Goal: Task Accomplishment & Management: Complete application form

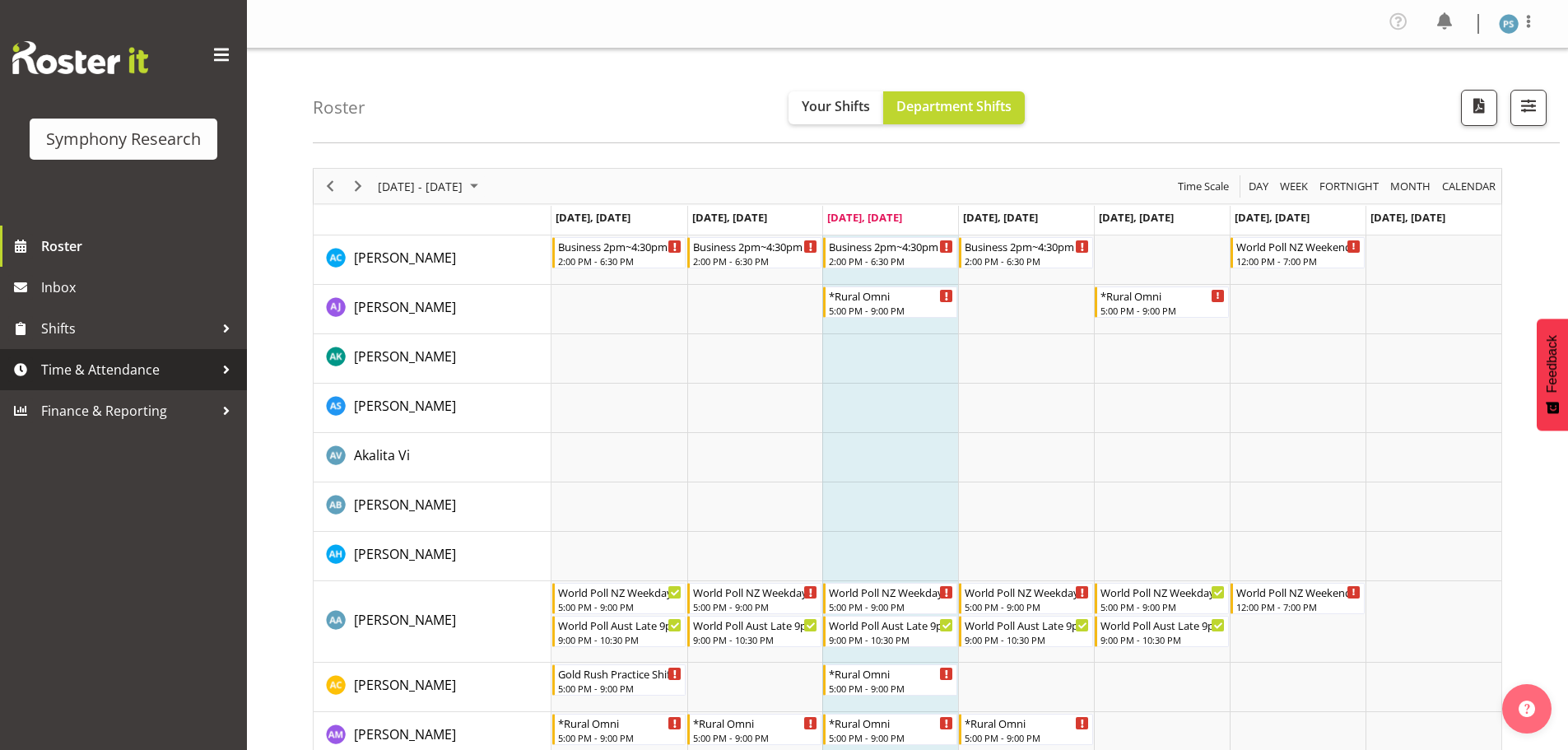
click at [175, 372] on span "Time & Attendance" at bounding box center [128, 370] width 173 height 24
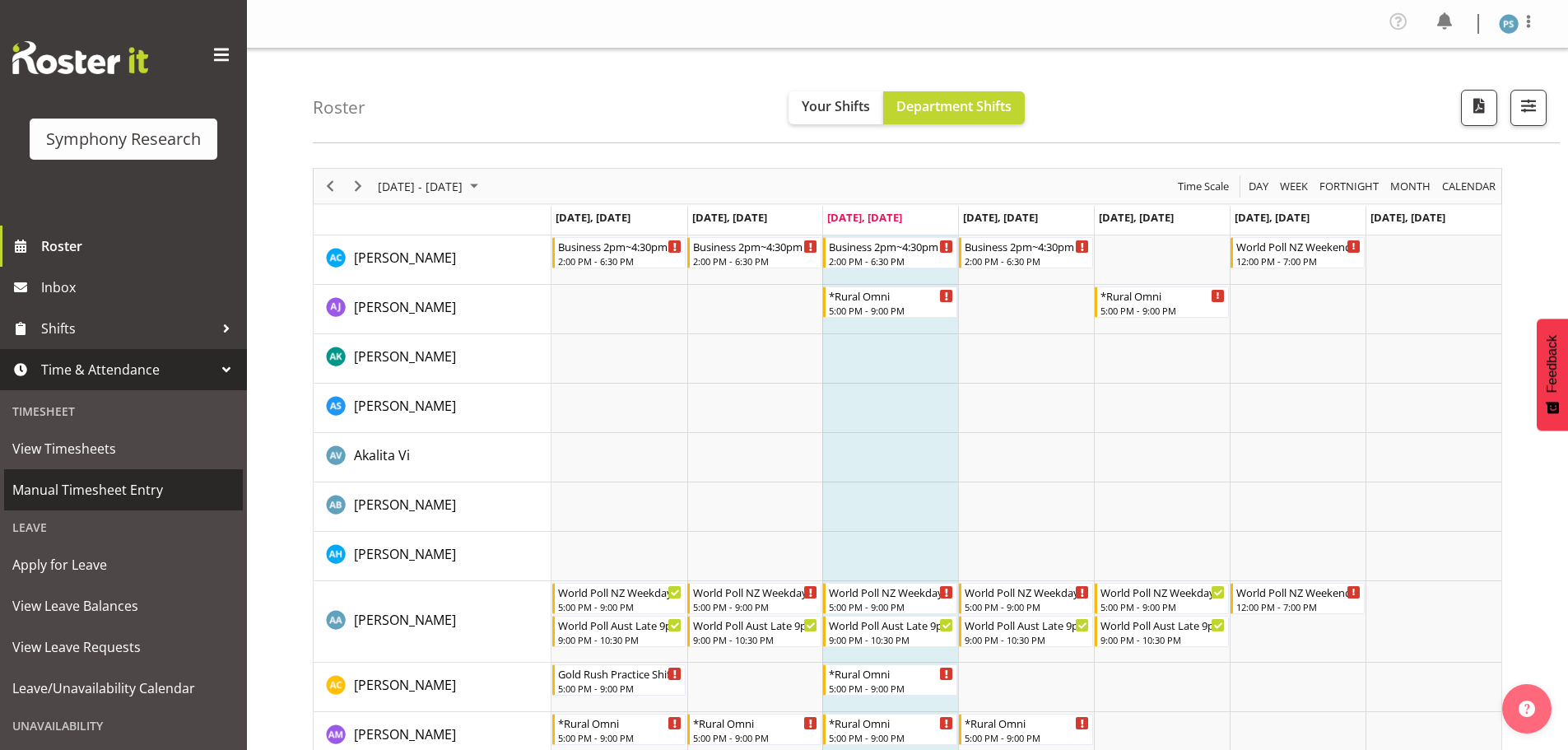
click at [163, 493] on span "Manual Timesheet Entry" at bounding box center [123, 490] width 222 height 24
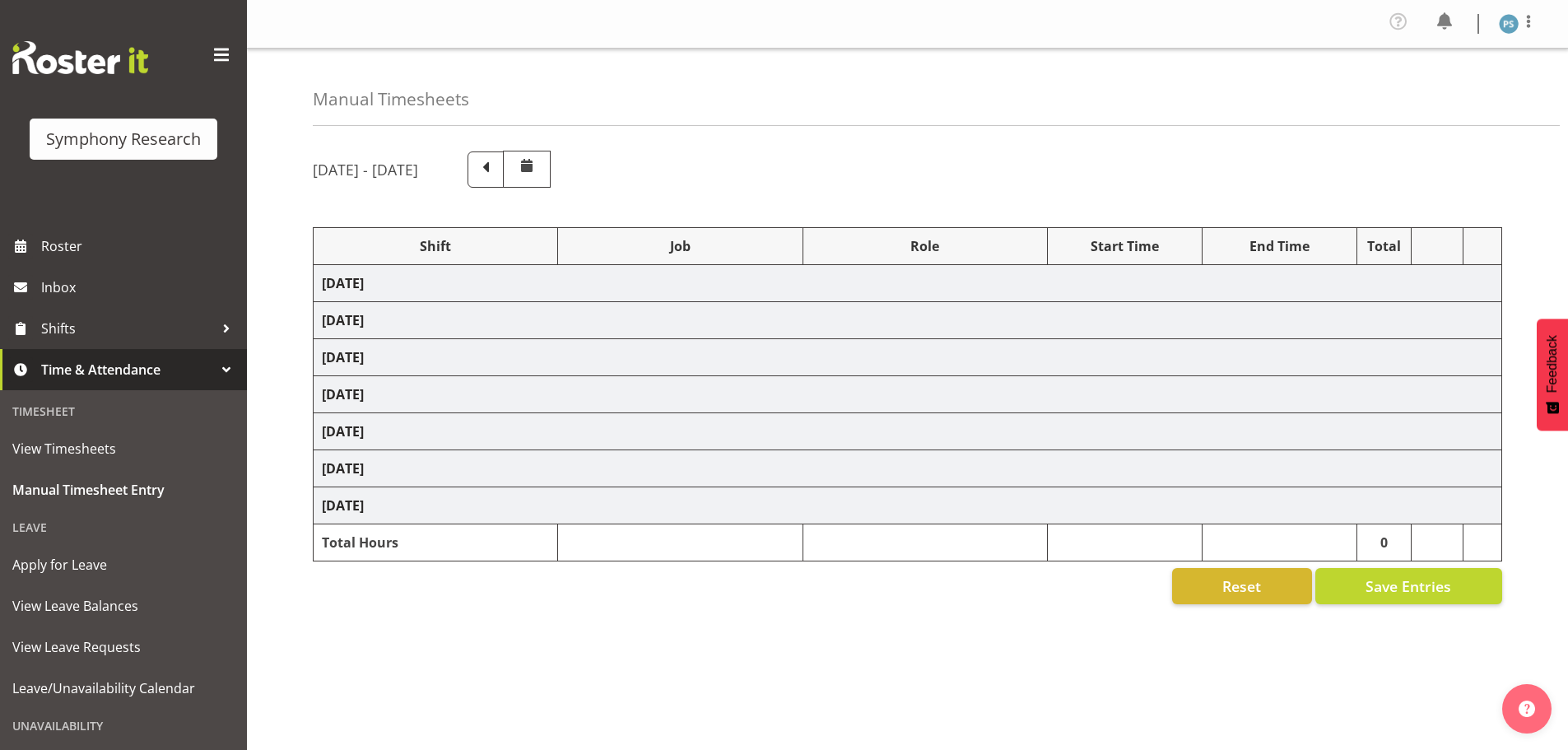
select select "4583"
select select "10527"
select select "4583"
select select "10499"
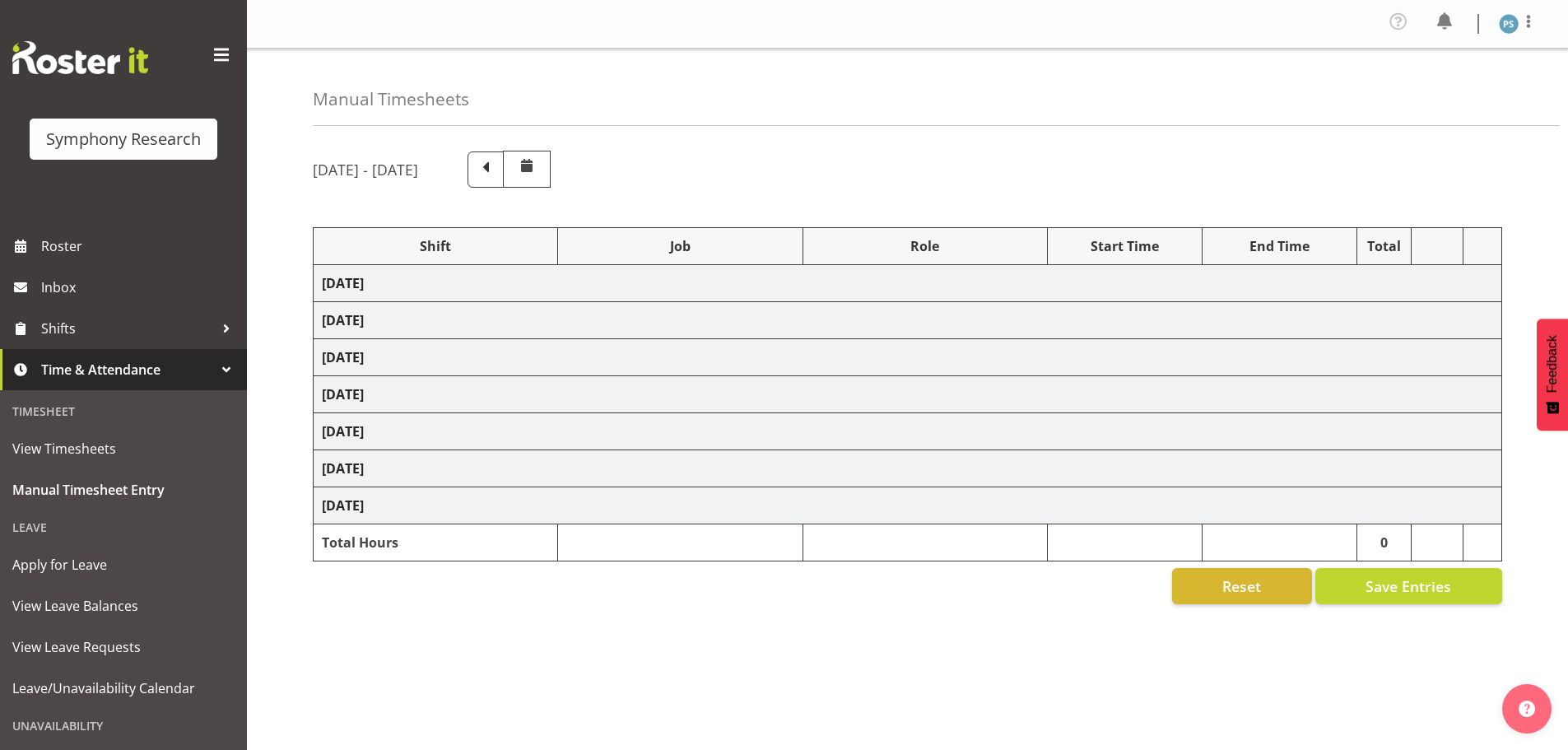
select select "4583"
select select "10527"
select select "4583"
select select "10499"
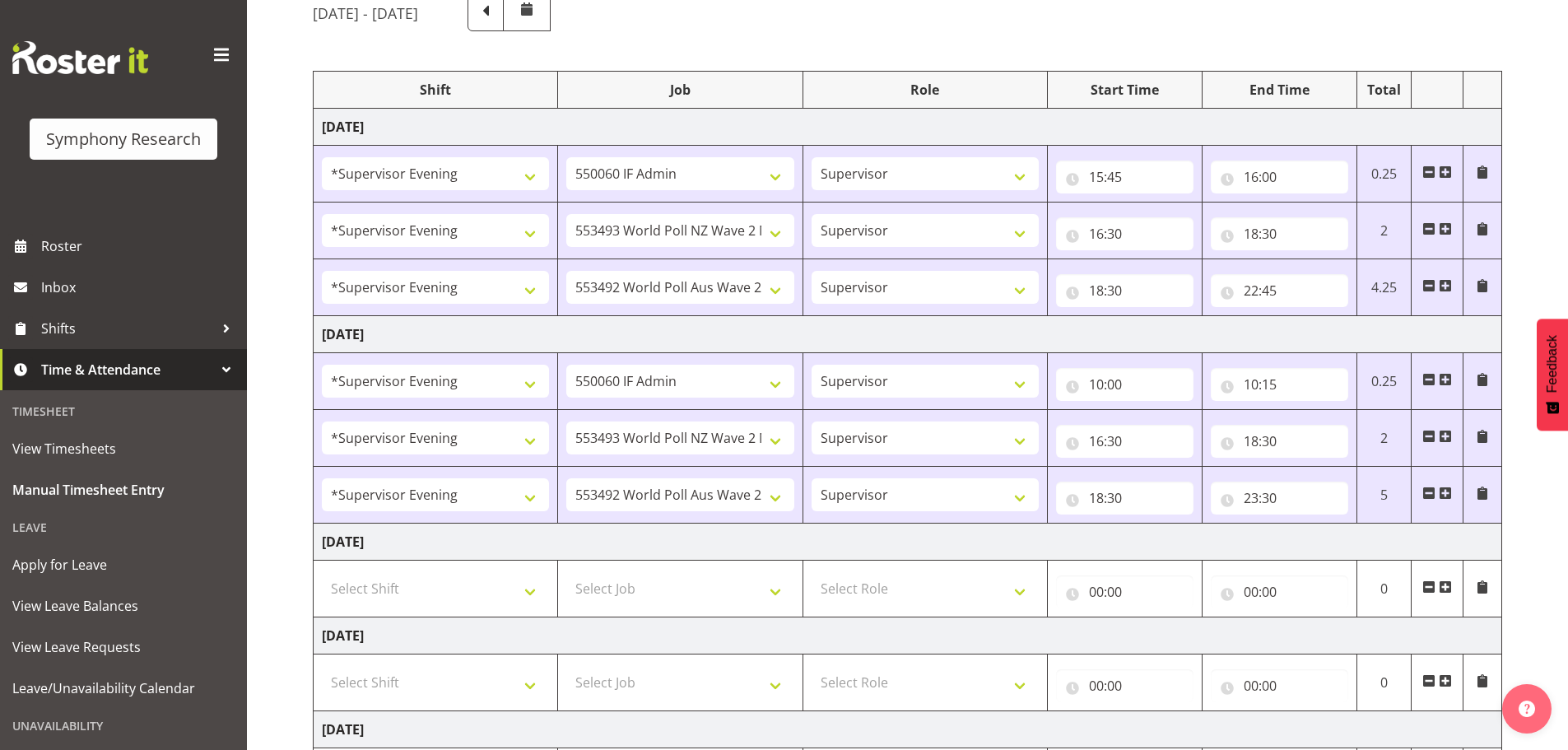
scroll to position [412, 0]
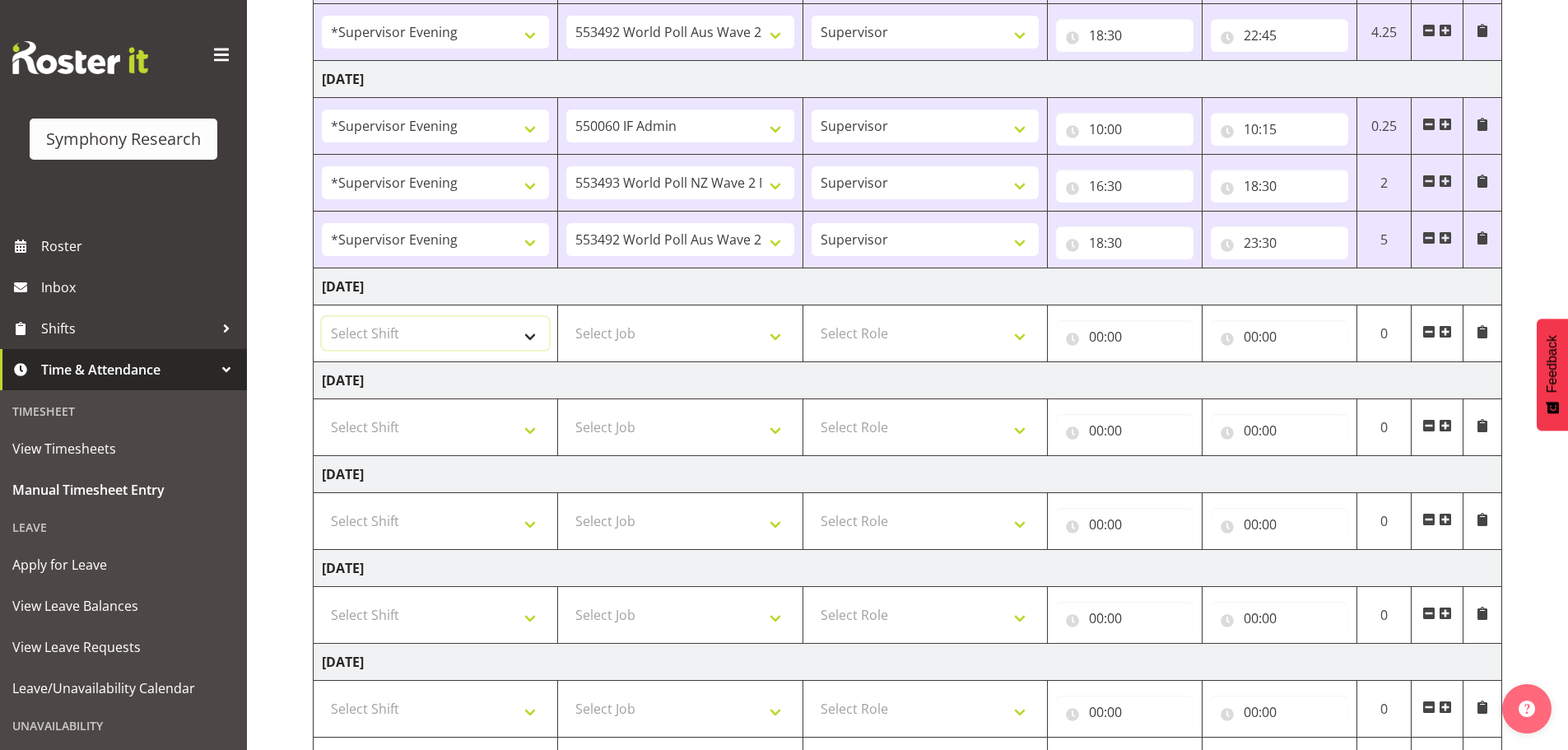
click at [526, 339] on select "Select Shift !!Weekend Residential (Roster IT Shift Label) *Business 9/10am ~ 4…" at bounding box center [436, 333] width 227 height 33
select select "4583"
click at [322, 316] on select "Select Shift !!Weekend Residential (Roster IT Shift Label) *Business 9/10am ~ 4…" at bounding box center [436, 333] width 227 height 33
click at [775, 336] on select "Select Job 550060 IF Admin 553492 World Poll Aus Wave 2 Main 2025 553493 World …" at bounding box center [680, 333] width 227 height 33
select select "10527"
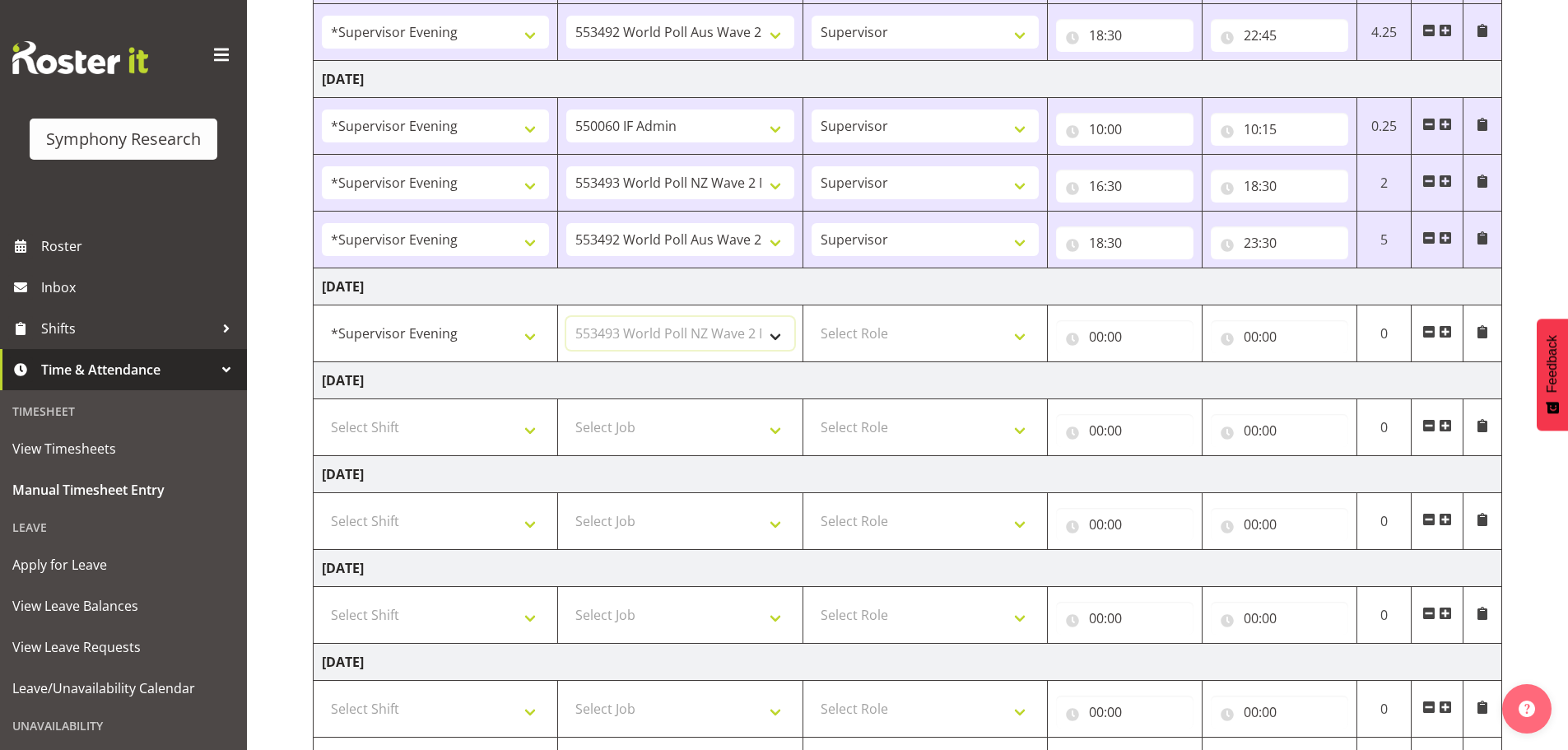
click at [567, 316] on select "Select Job 550060 IF Admin 553492 World Poll Aus Wave 2 Main 2025 553493 World …" at bounding box center [680, 333] width 227 height 33
click at [1015, 334] on select "Select Role Supervisor Briefing Interviewing" at bounding box center [925, 333] width 227 height 33
select select "45"
click at [812, 316] on select "Select Role Supervisor Briefing Interviewing" at bounding box center [925, 333] width 227 height 33
click at [1101, 341] on input "00:00" at bounding box center [1125, 337] width 137 height 33
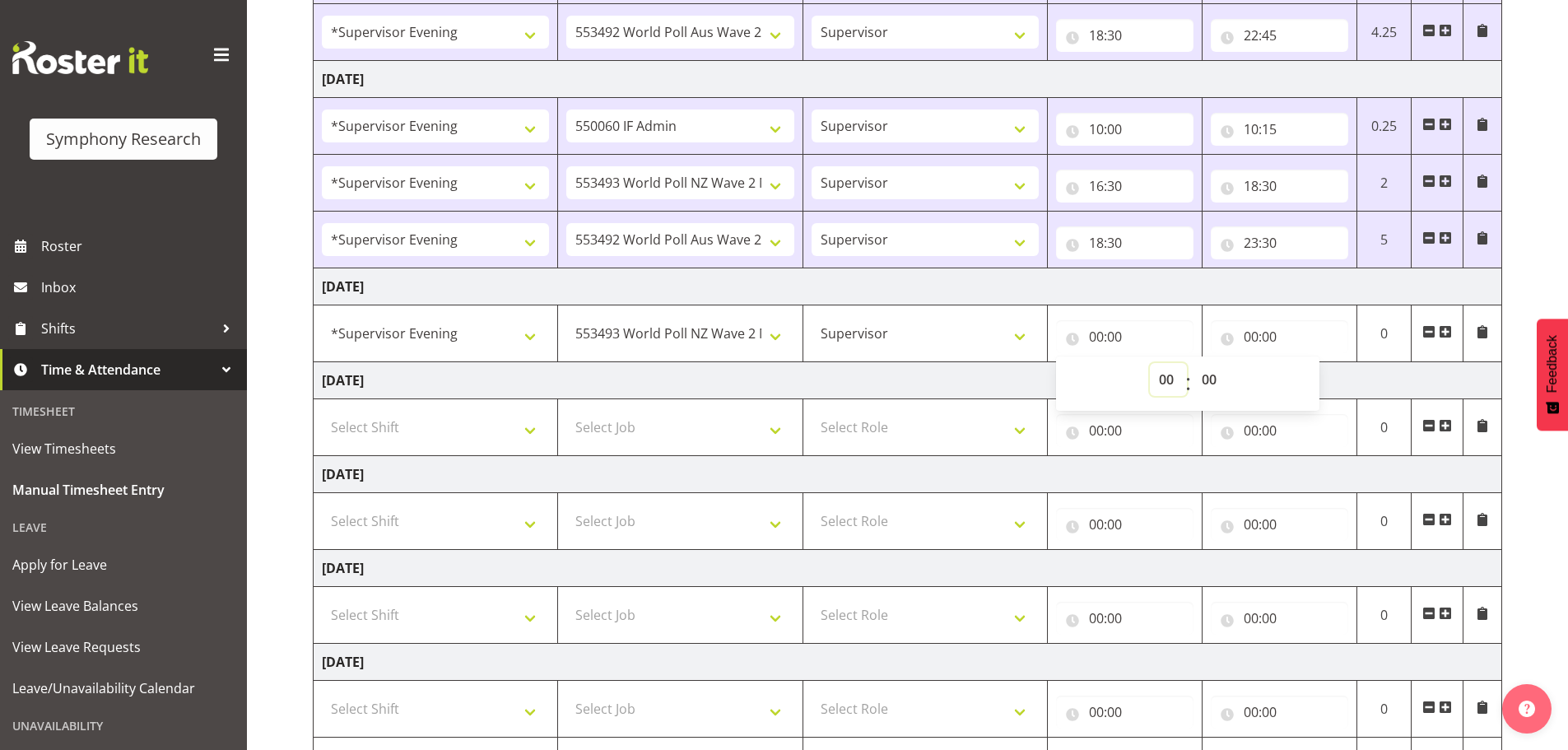
click at [1160, 377] on select "00 01 02 03 04 05 06 07 08 09 10 11 12 13 14 15 16 17 18 19 20 21 22 23" at bounding box center [1168, 379] width 37 height 33
select select "16"
click at [1150, 363] on select "00 01 02 03 04 05 06 07 08 09 10 11 12 13 14 15 16 17 18 19 20 21 22 23" at bounding box center [1168, 379] width 37 height 33
type input "16:00"
click at [1202, 377] on select "00 01 02 03 04 05 06 07 08 09 10 11 12 13 14 15 16 17 18 19 20 21 22 23 24 25 2…" at bounding box center [1211, 379] width 37 height 33
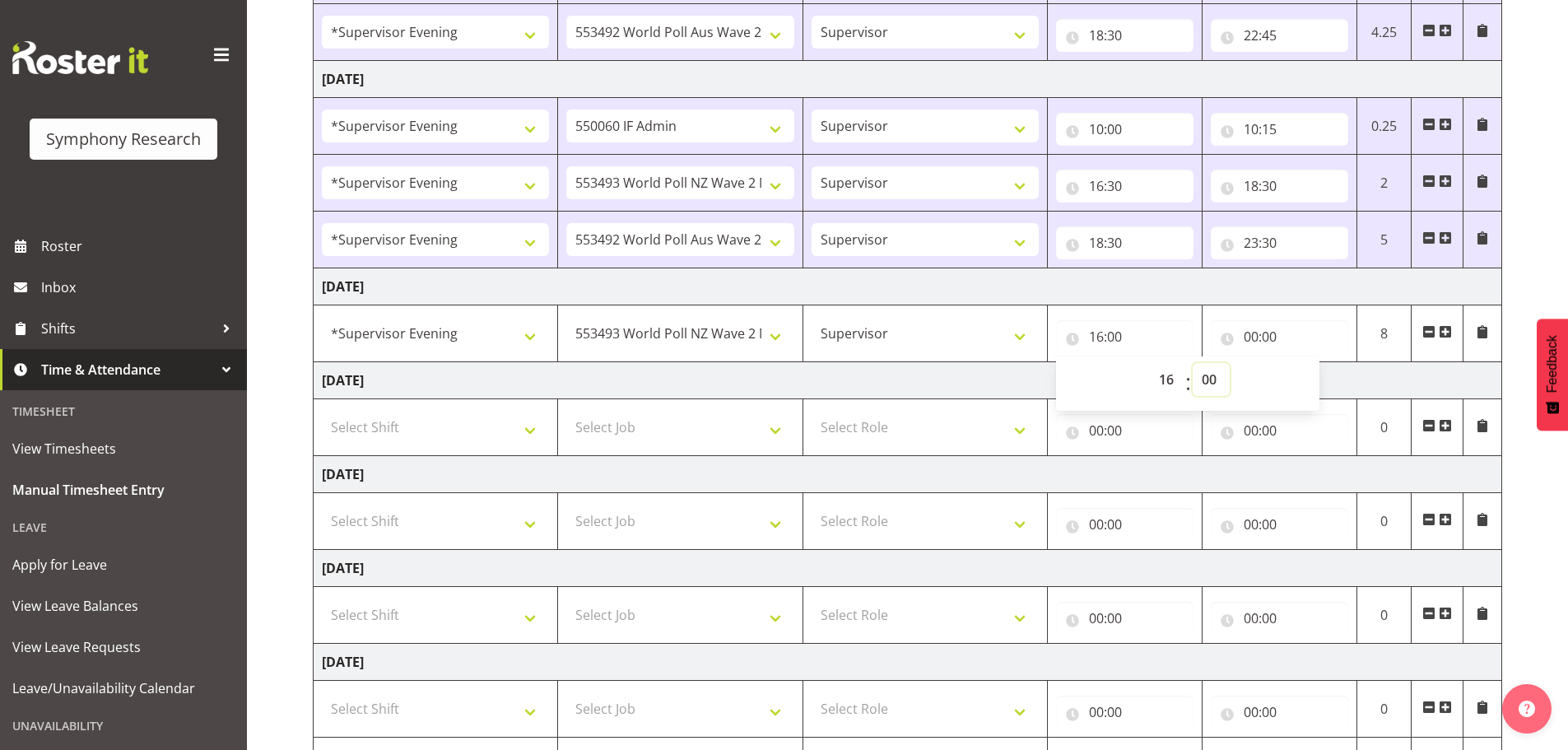
select select "30"
click at [1193, 363] on select "00 01 02 03 04 05 06 07 08 09 10 11 12 13 14 15 16 17 18 19 20 21 22 23 24 25 2…" at bounding box center [1211, 379] width 37 height 33
type input "16:30"
click at [1251, 331] on input "00:00" at bounding box center [1279, 337] width 137 height 33
click at [1318, 378] on select "00 01 02 03 04 05 06 07 08 09 10 11 12 13 14 15 16 17 18 19 20 21 22 23" at bounding box center [1323, 379] width 37 height 33
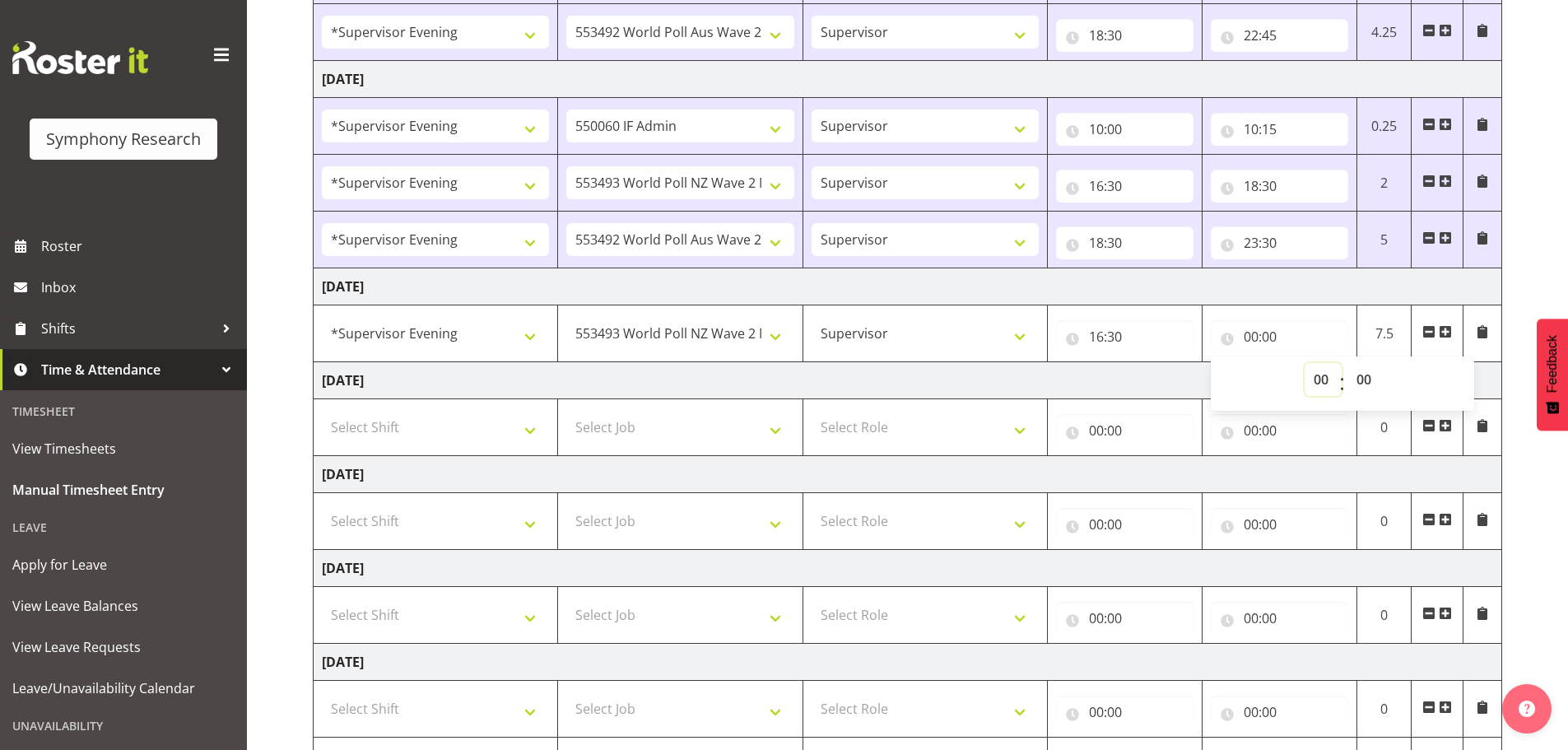
select select "18"
click at [1305, 363] on select "00 01 02 03 04 05 06 07 08 09 10 11 12 13 14 15 16 17 18 19 20 21 22 23" at bounding box center [1323, 379] width 37 height 33
type input "18:00"
click at [1367, 381] on select "00 01 02 03 04 05 06 07 08 09 10 11 12 13 14 15 16 17 18 19 20 21 22 23 24 25 2…" at bounding box center [1366, 379] width 37 height 33
select select "30"
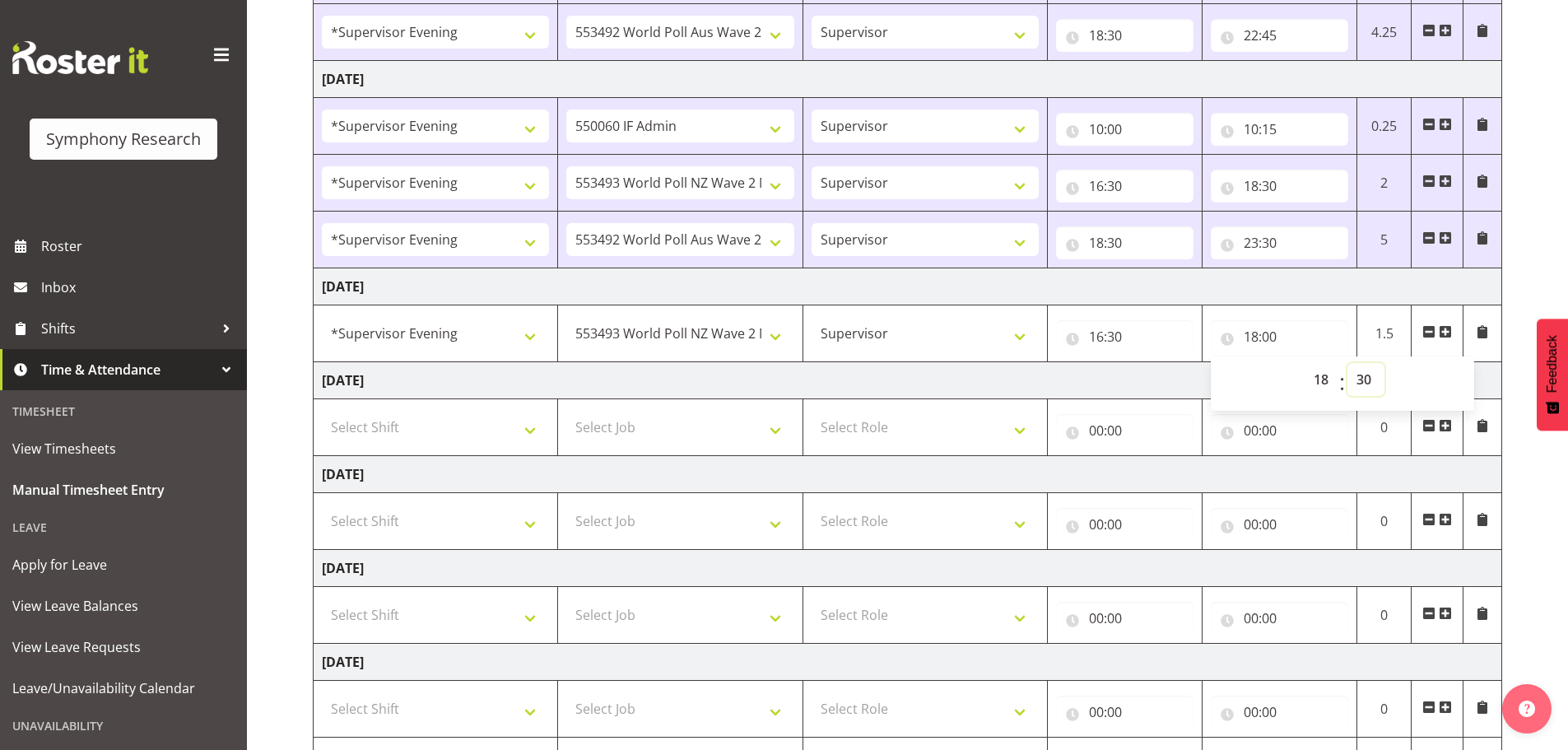
click at [1348, 363] on select "00 01 02 03 04 05 06 07 08 09 10 11 12 13 14 15 16 17 18 19 20 21 22 23 24 25 2…" at bounding box center [1366, 379] width 37 height 33
type input "18:30"
click at [1444, 335] on span at bounding box center [1445, 331] width 13 height 13
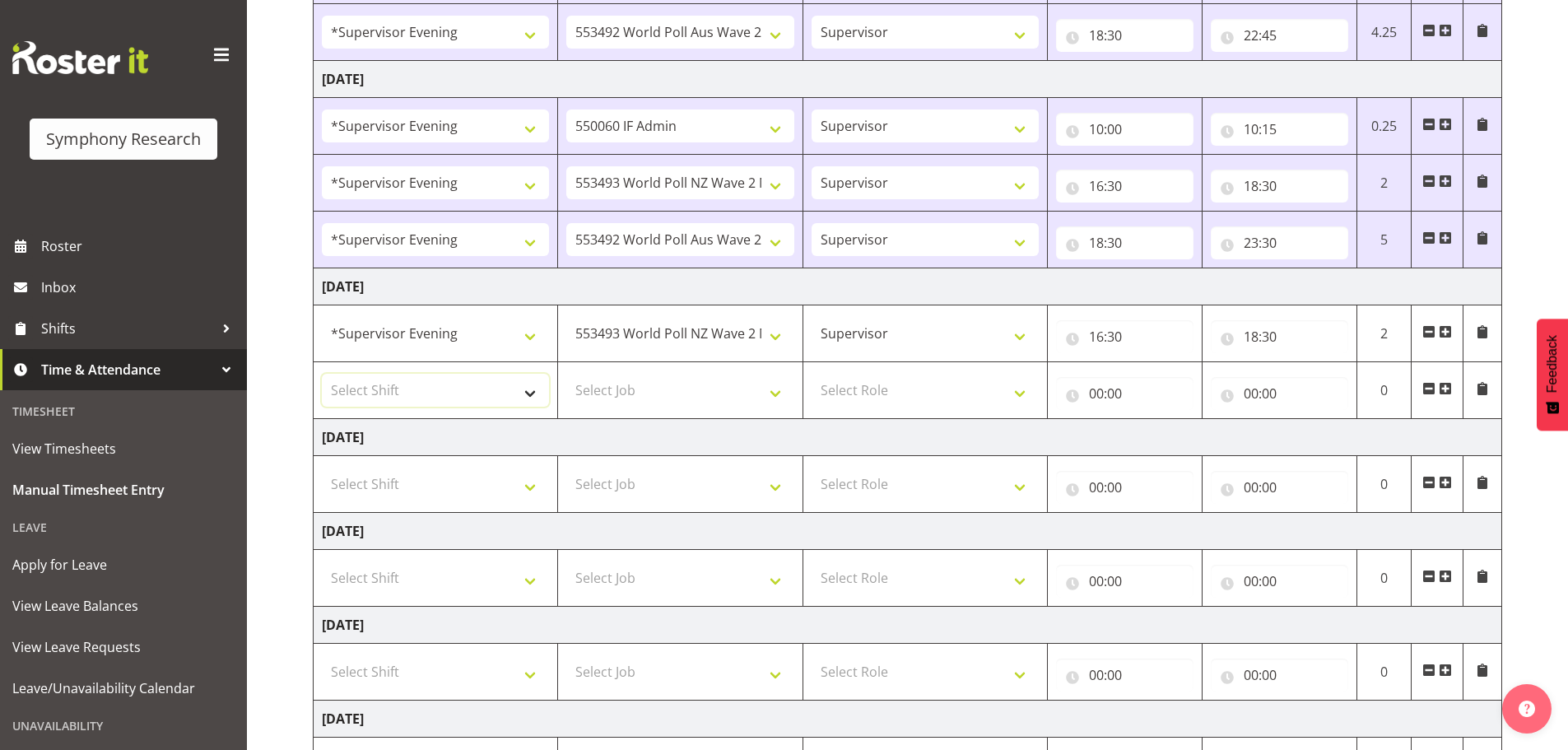
click at [525, 389] on select "Select Shift !!Weekend Residential (Roster IT Shift Label) *Business 9/10am ~ 4…" at bounding box center [436, 390] width 227 height 33
select select "4583"
click at [322, 373] on select "Select Shift !!Weekend Residential (Roster IT Shift Label) *Business 9/10am ~ 4…" at bounding box center [436, 390] width 227 height 33
click at [781, 395] on select "Select Job 550060 IF Admin 553492 World Poll Aus Wave 2 Main 2025 553493 World …" at bounding box center [680, 390] width 227 height 33
select select "10499"
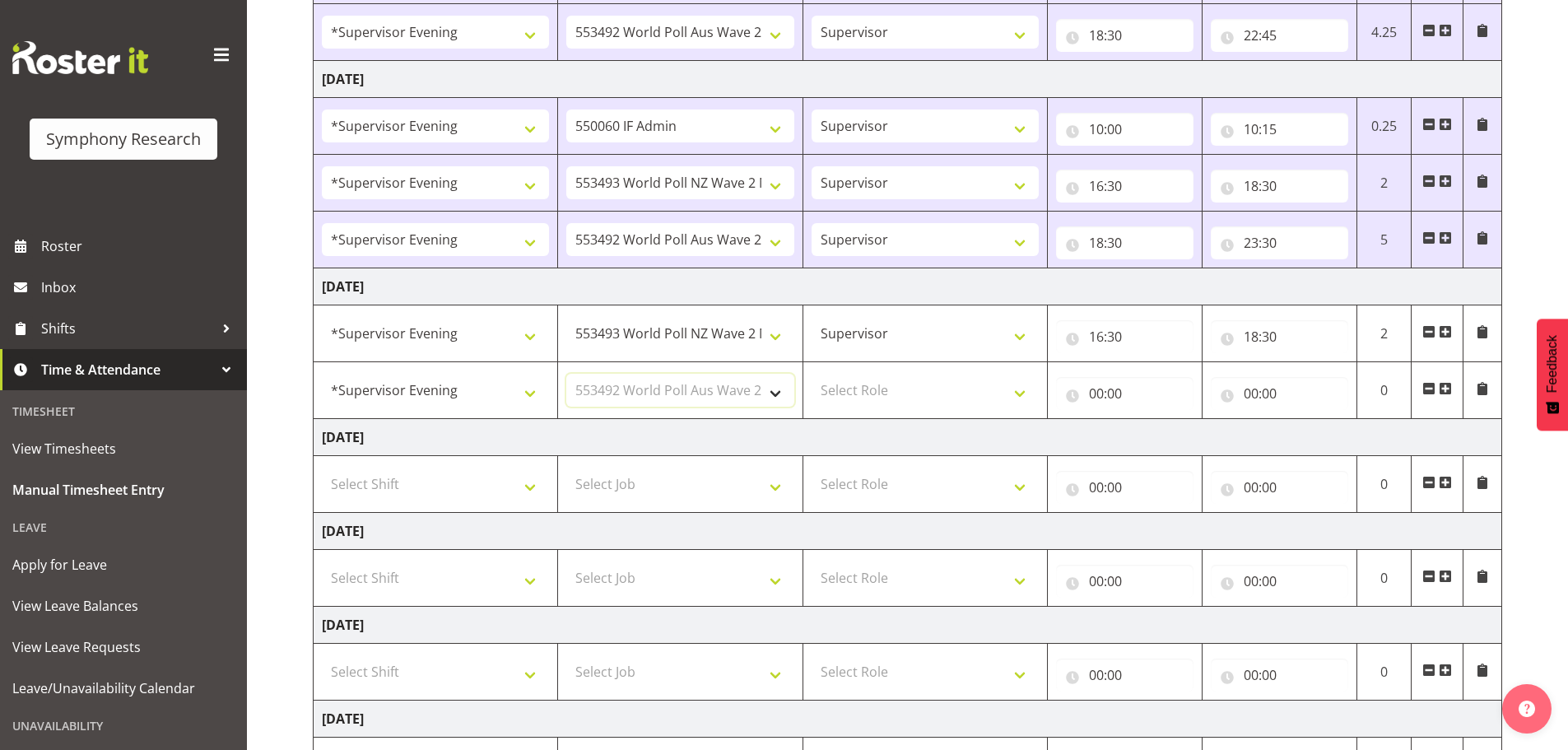
click at [567, 373] on select "Select Job 550060 IF Admin 553492 World Poll Aus Wave 2 Main 2025 553493 World …" at bounding box center [680, 390] width 227 height 33
drag, startPoint x: 1027, startPoint y: 393, endPoint x: 999, endPoint y: 406, distance: 30.9
click at [1017, 397] on select "Select Role Supervisor Briefing Interviewing" at bounding box center [925, 390] width 227 height 33
select select "45"
click at [812, 373] on select "Select Role Supervisor Briefing Interviewing" at bounding box center [925, 390] width 227 height 33
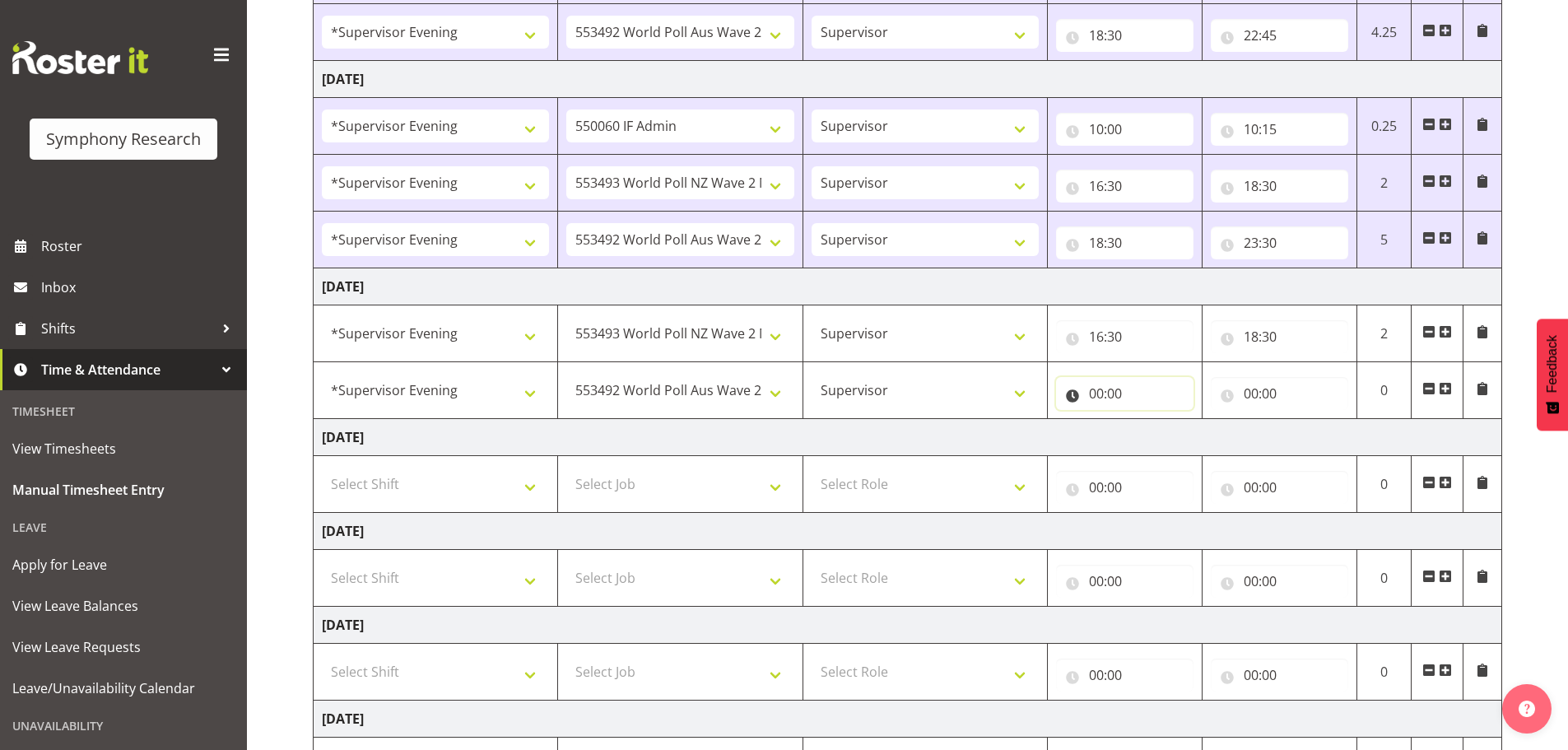
click at [1098, 396] on input "00:00" at bounding box center [1125, 393] width 137 height 33
click at [1157, 437] on select "00 01 02 03 04 05 06 07 08 09 10 11 12 13 14 15 16 17 18 19 20 21 22 23" at bounding box center [1168, 436] width 37 height 33
select select "18"
click at [1150, 420] on select "00 01 02 03 04 05 06 07 08 09 10 11 12 13 14 15 16 17 18 19 20 21 22 23" at bounding box center [1168, 436] width 37 height 33
type input "18:00"
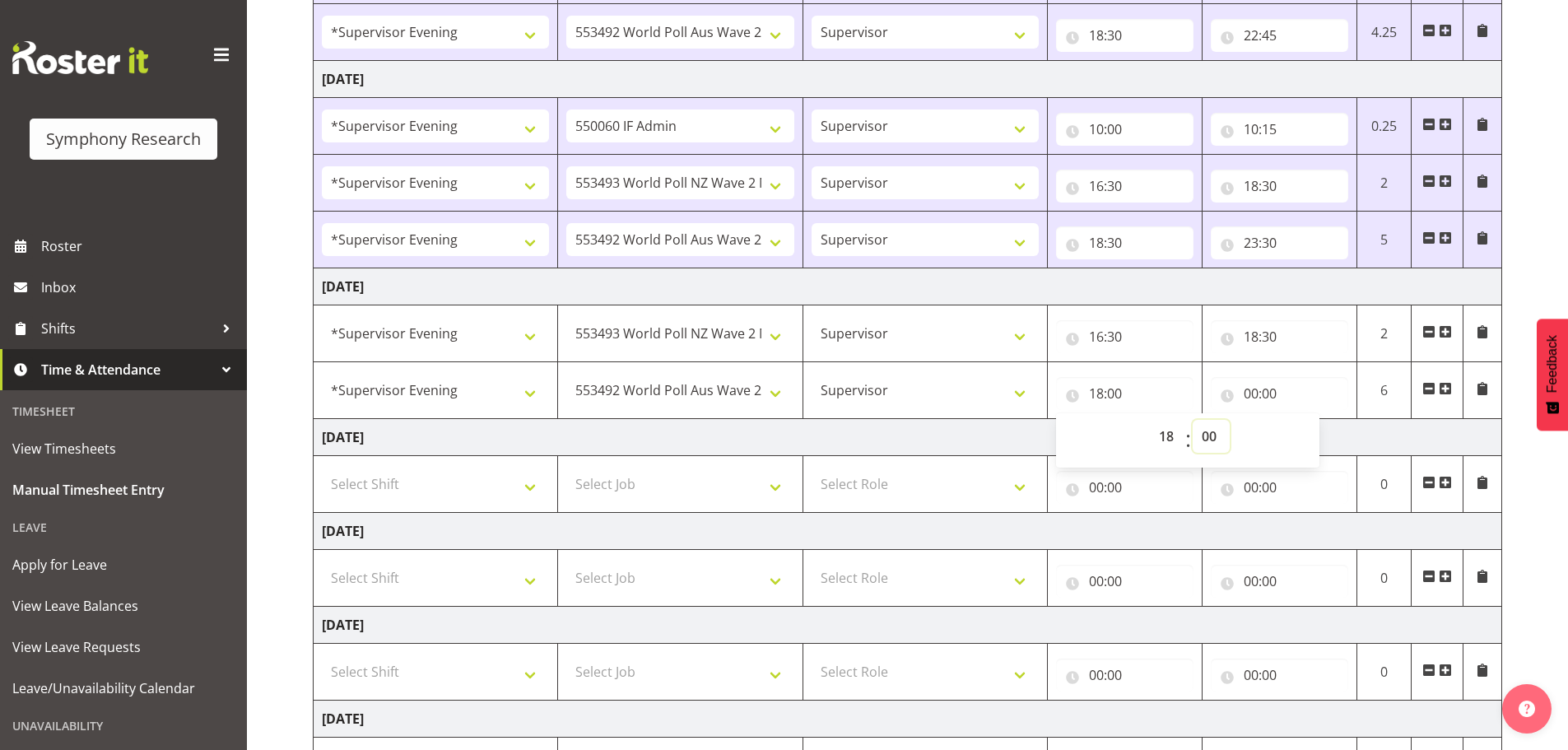
click at [1219, 437] on select "00 01 02 03 04 05 06 07 08 09 10 11 12 13 14 15 16 17 18 19 20 21 22 23 24 25 2…" at bounding box center [1211, 436] width 37 height 33
select select "30"
click at [1193, 420] on select "00 01 02 03 04 05 06 07 08 09 10 11 12 13 14 15 16 17 18 19 20 21 22 23 24 25 2…" at bounding box center [1211, 436] width 37 height 33
type input "18:30"
click at [1257, 397] on input "00:00" at bounding box center [1279, 393] width 137 height 33
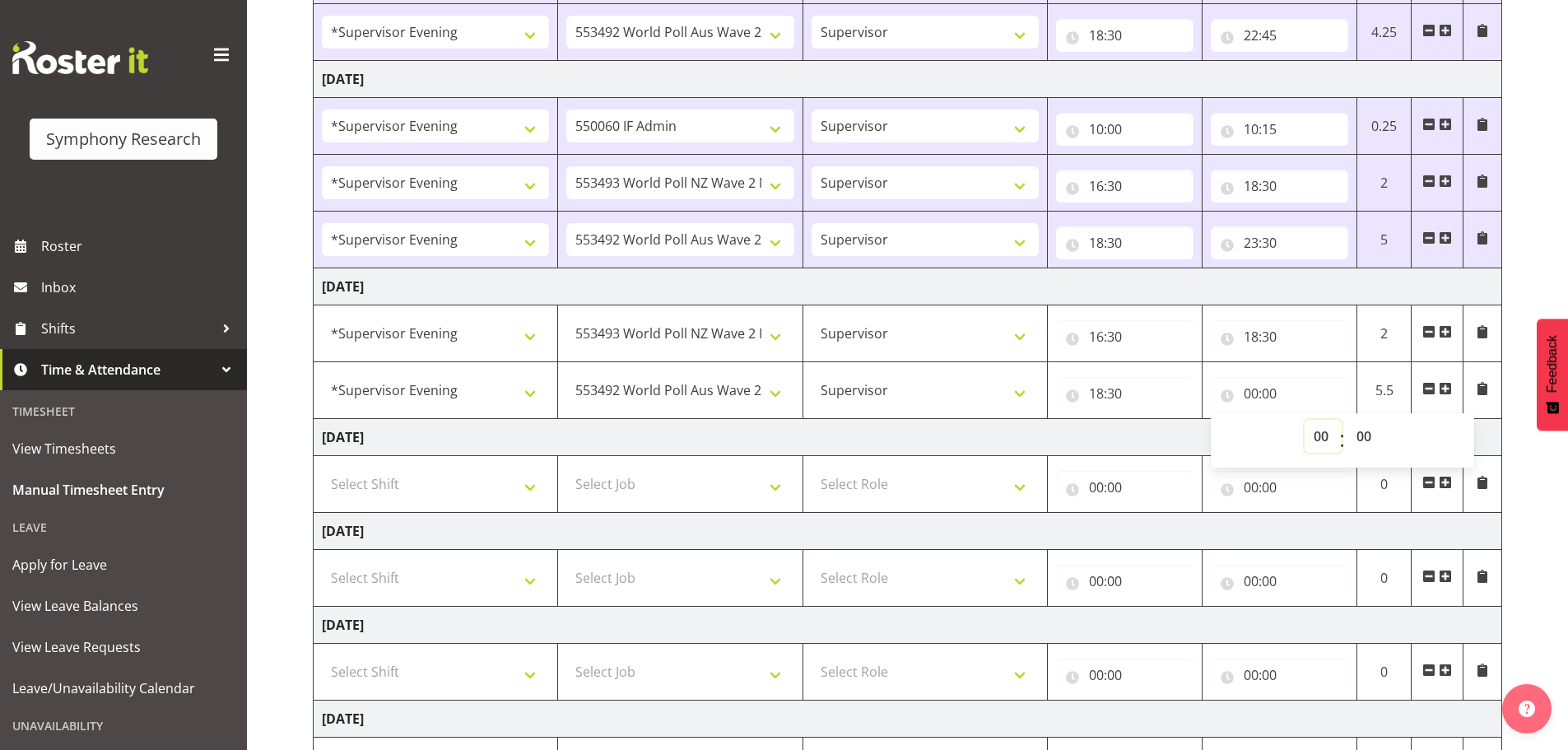
click at [1312, 434] on select "00 01 02 03 04 05 06 07 08 09 10 11 12 13 14 15 16 17 18 19 20 21 22 23" at bounding box center [1323, 436] width 37 height 33
select select "23"
click at [1305, 420] on select "00 01 02 03 04 05 06 07 08 09 10 11 12 13 14 15 16 17 18 19 20 21 22 23" at bounding box center [1323, 436] width 37 height 33
type input "23:00"
click at [1366, 438] on select "00 01 02 03 04 05 06 07 08 09 10 11 12 13 14 15 16 17 18 19 20 21 22 23 24 25 2…" at bounding box center [1366, 436] width 37 height 33
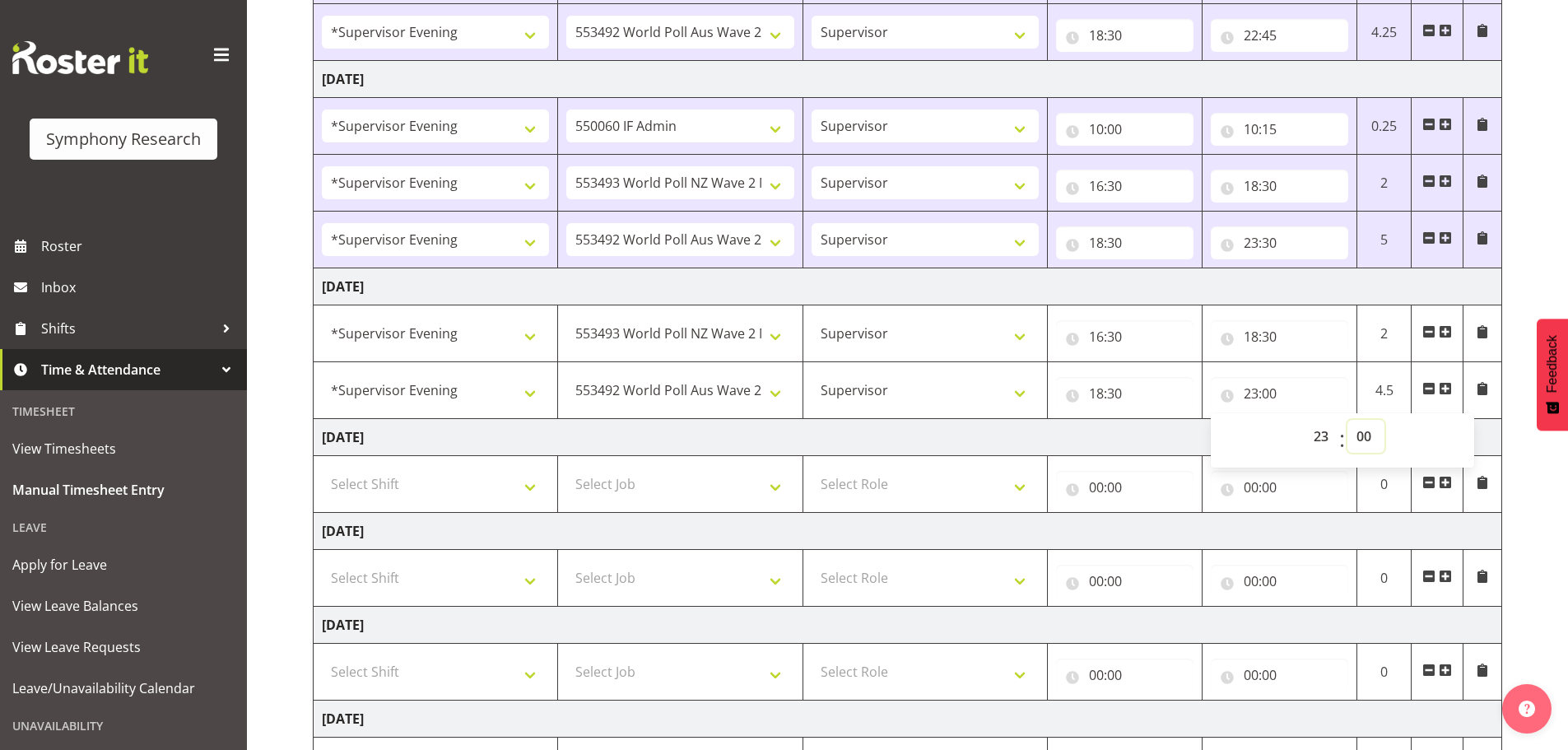
select select "30"
click at [1348, 420] on select "00 01 02 03 04 05 06 07 08 09 10 11 12 13 14 15 16 17 18 19 20 21 22 23 24 25 2…" at bounding box center [1366, 436] width 37 height 33
type input "23:30"
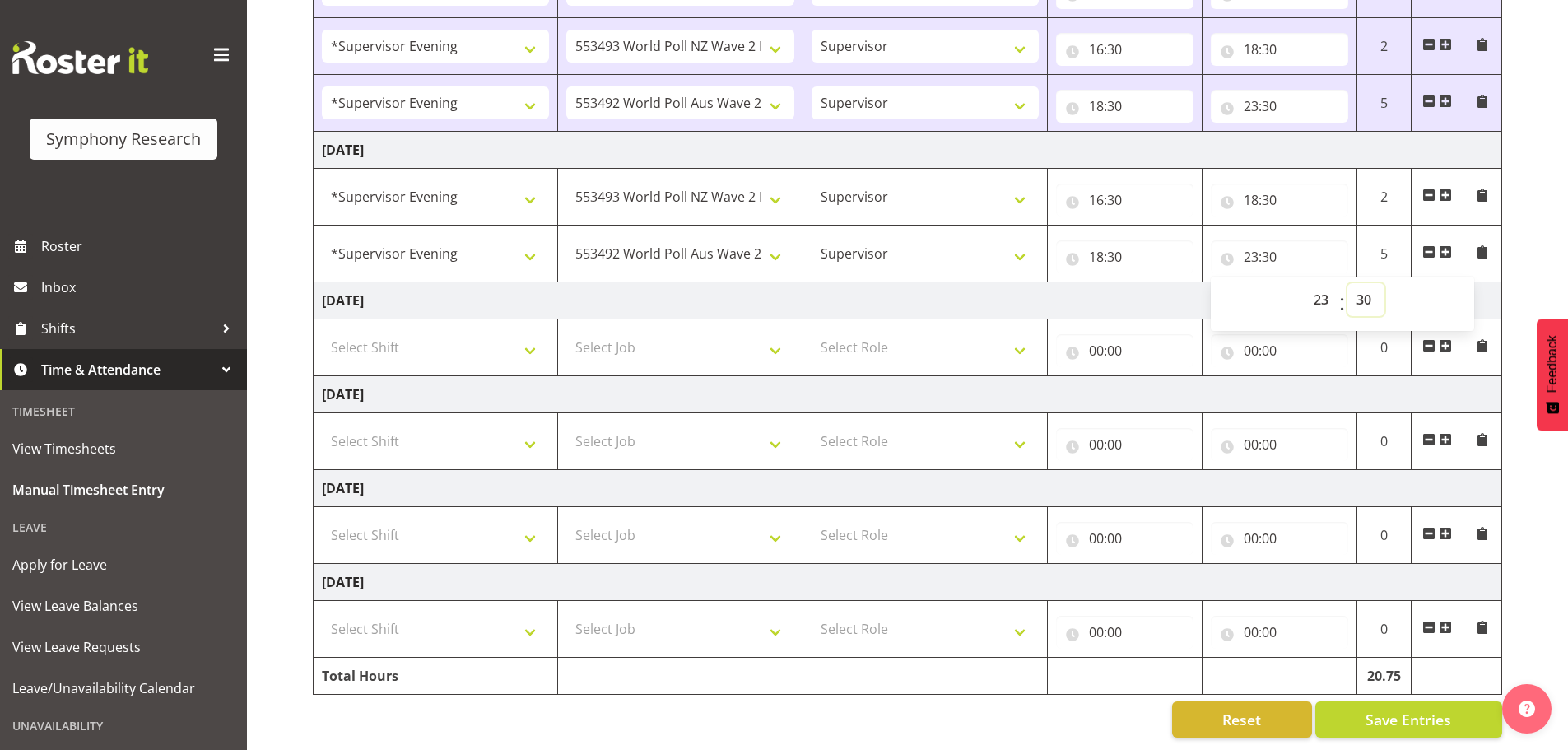
scroll to position [560, 0]
click at [1394, 708] on span "Save Entries" at bounding box center [1409, 719] width 86 height 21
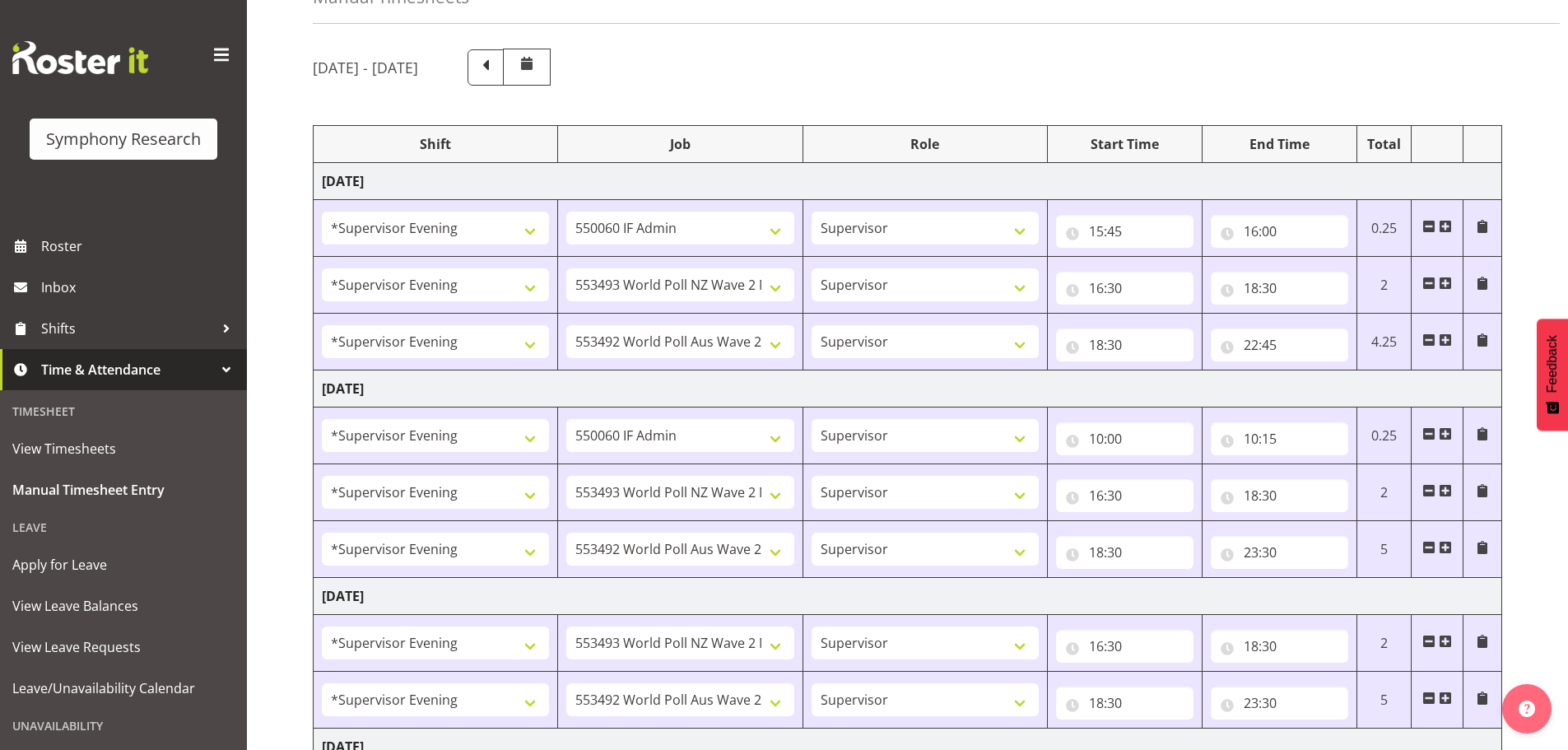
scroll to position [0, 0]
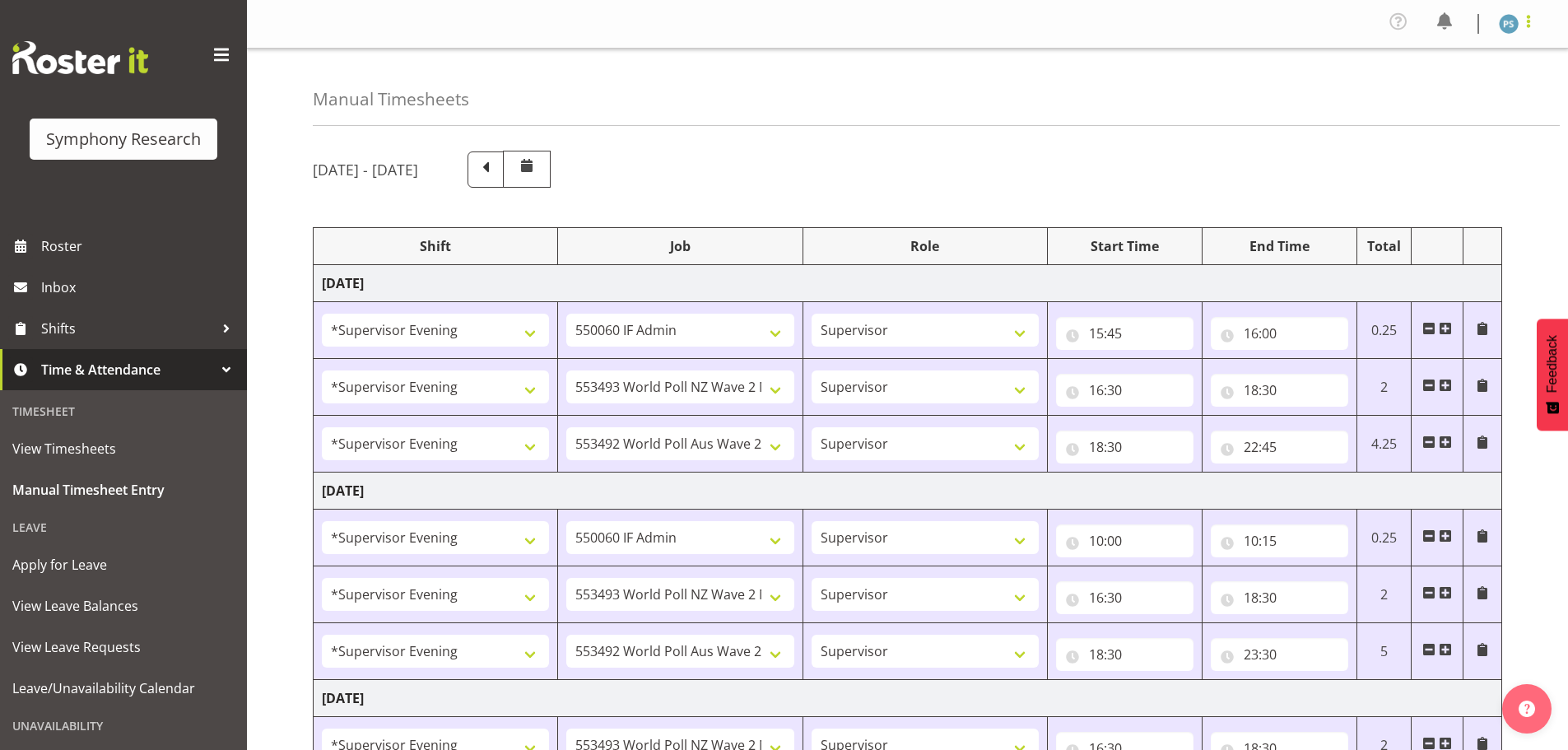
click at [1528, 26] on span at bounding box center [1529, 21] width 20 height 20
click at [1430, 97] on link "Log Out" at bounding box center [1460, 91] width 158 height 30
